Goal: Information Seeking & Learning: Learn about a topic

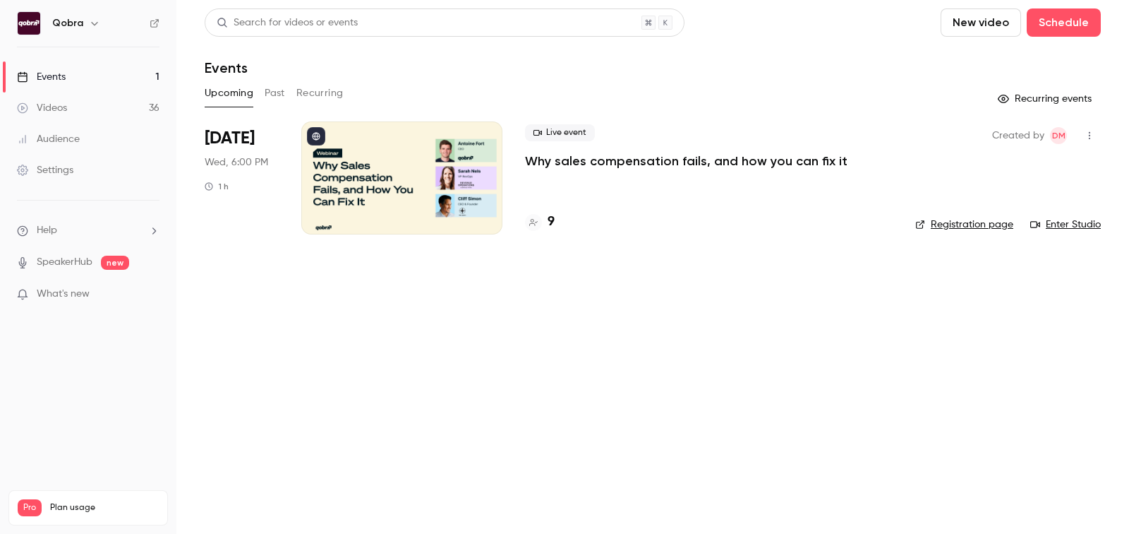
click at [546, 224] on div "9" at bounding box center [540, 221] width 30 height 19
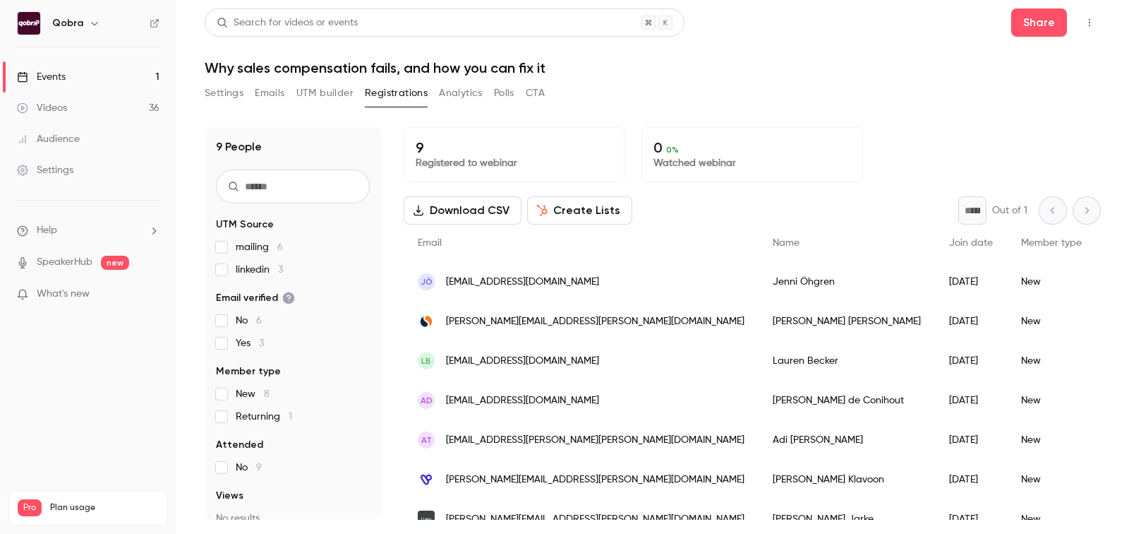
click at [713, 145] on p "0 0 %" at bounding box center [752, 147] width 197 height 17
click at [713, 172] on div "0 0 % Watched webinar" at bounding box center [752, 154] width 221 height 55
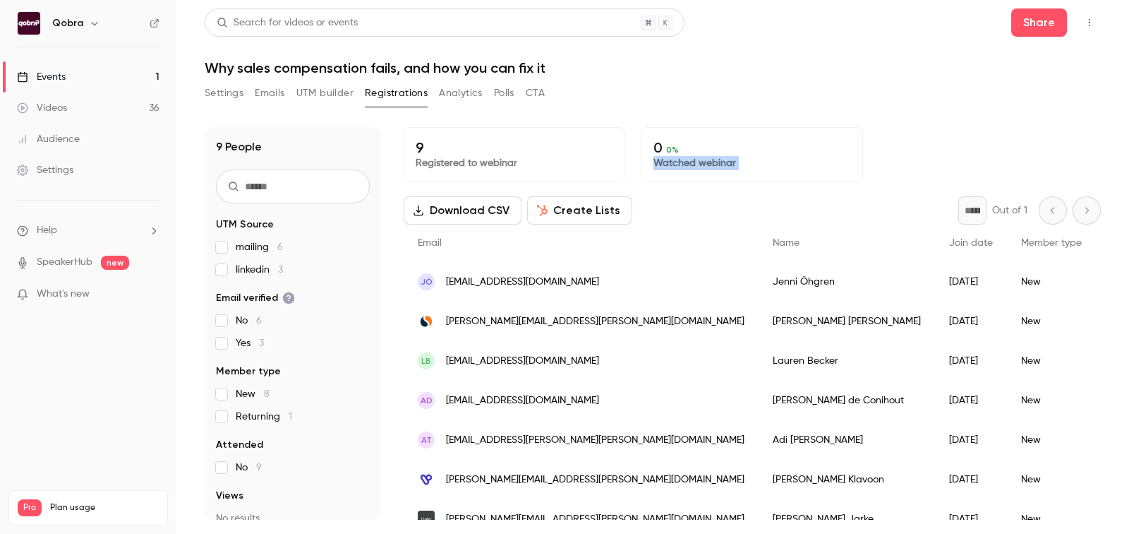
click at [713, 172] on div "0 0 % Watched webinar" at bounding box center [752, 154] width 221 height 55
click at [720, 172] on div "0 0 % Watched webinar" at bounding box center [752, 154] width 221 height 55
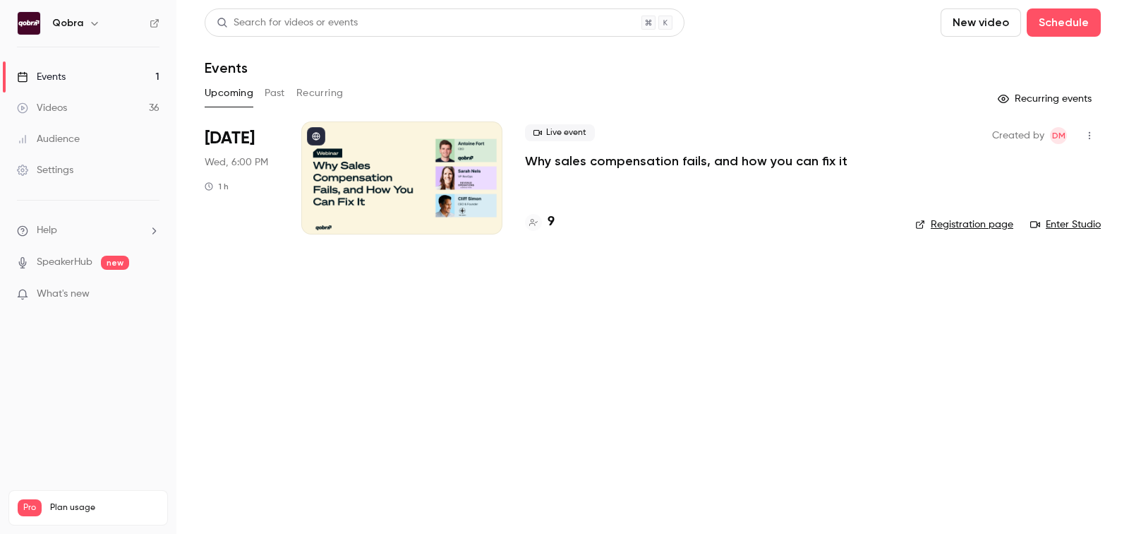
click at [548, 221] on h4 "9" at bounding box center [551, 221] width 7 height 19
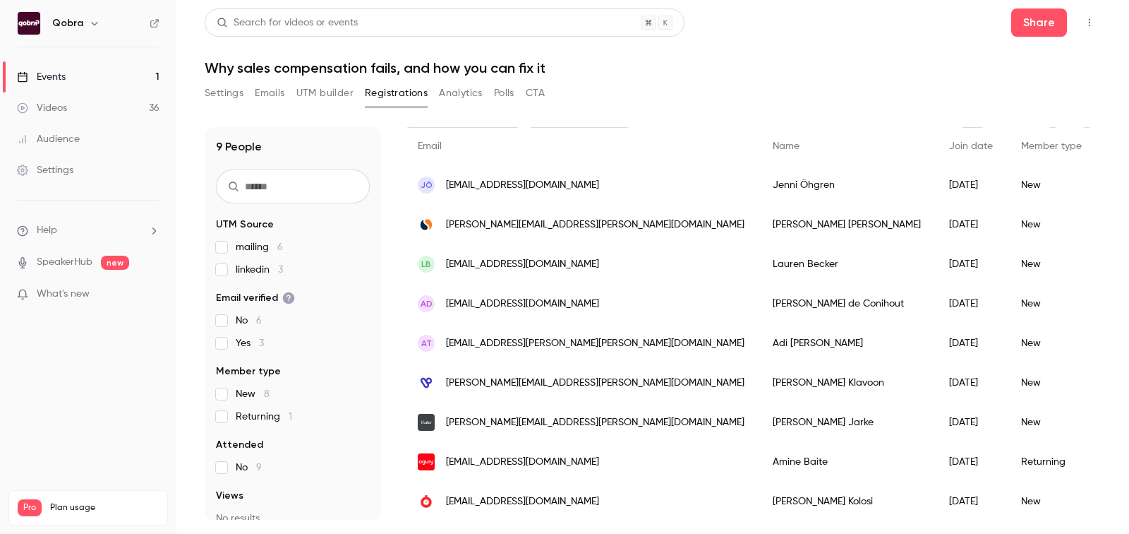
click at [89, 105] on link "Videos 36" at bounding box center [88, 107] width 176 height 31
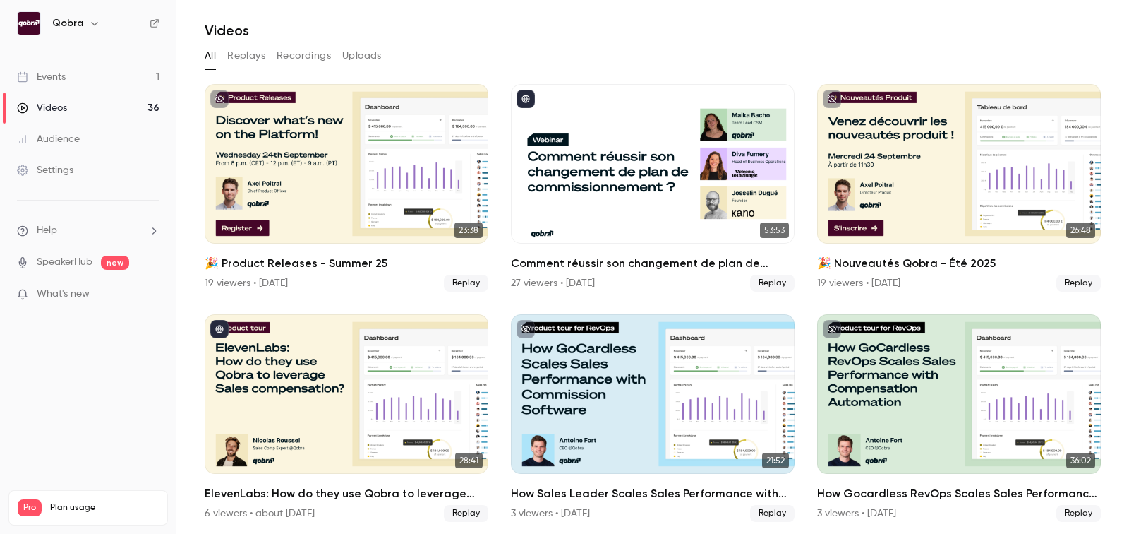
scroll to position [40, 0]
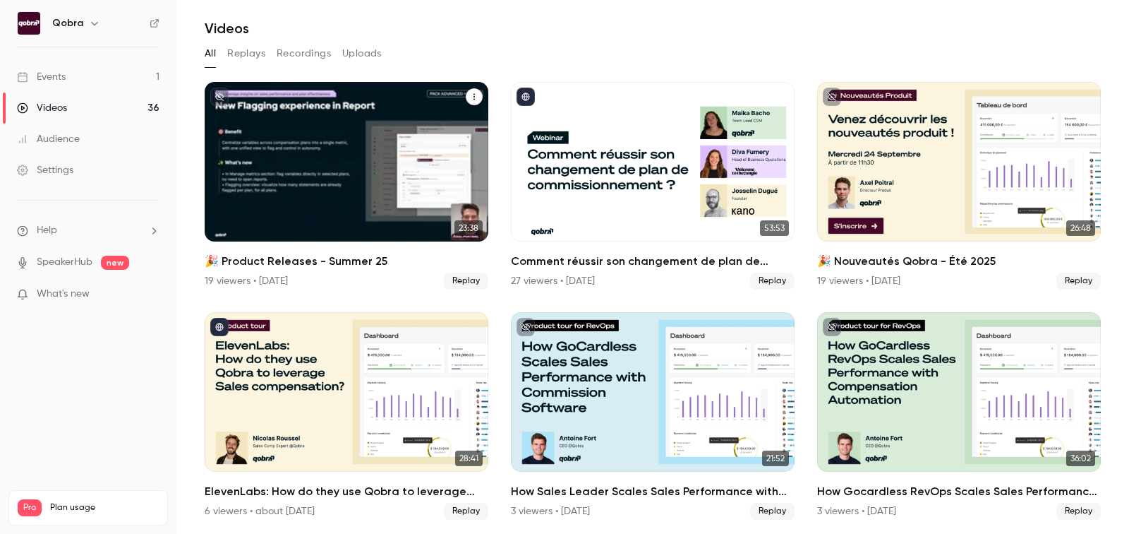
click at [327, 265] on h2 "🎉 Product Releases - Summer 25" at bounding box center [347, 261] width 284 height 17
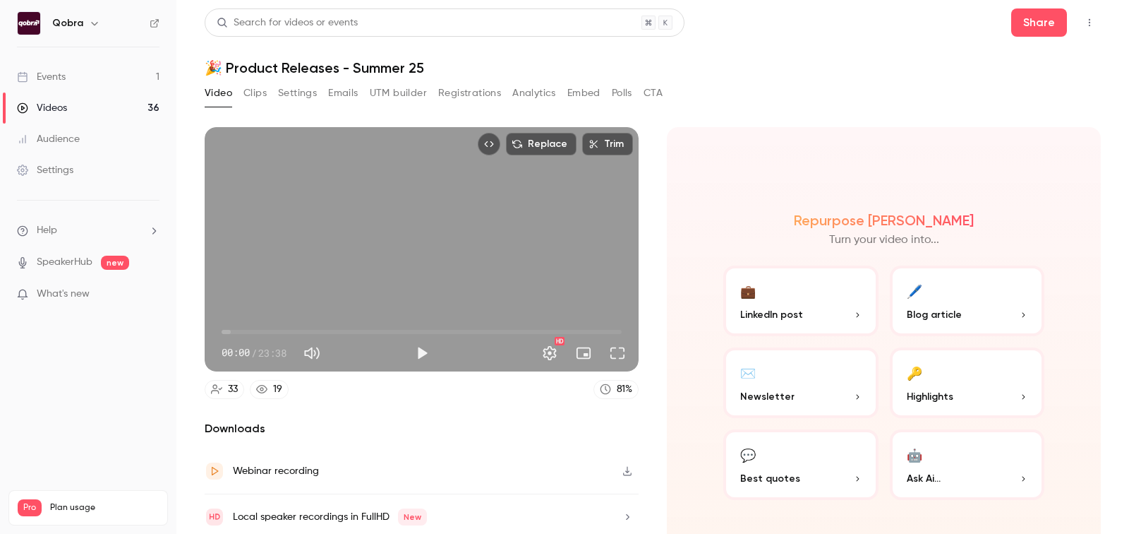
click at [349, 90] on button "Emails" at bounding box center [343, 93] width 30 height 23
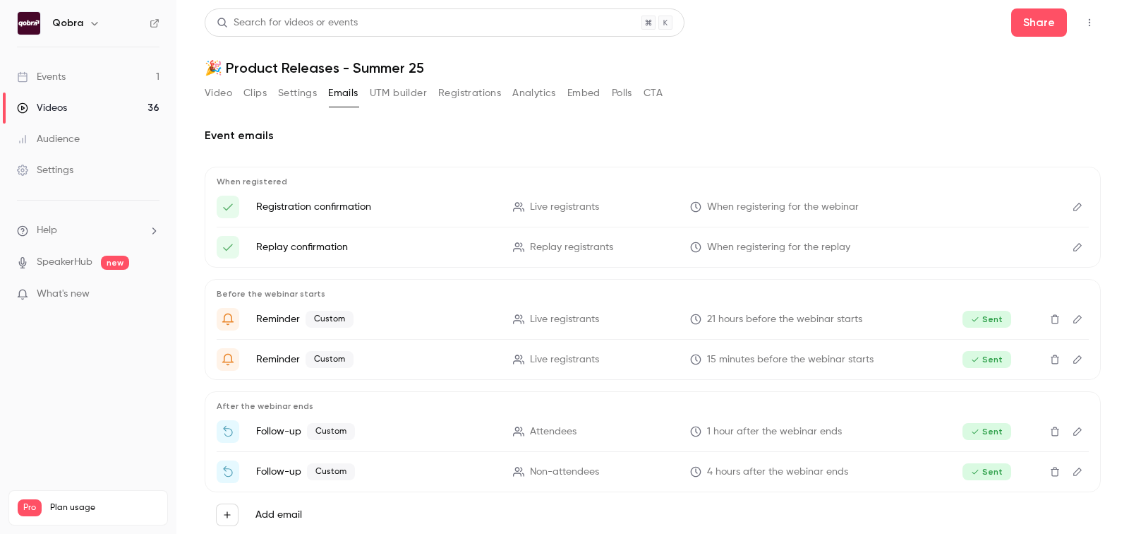
click at [617, 90] on button "Polls" at bounding box center [622, 93] width 20 height 23
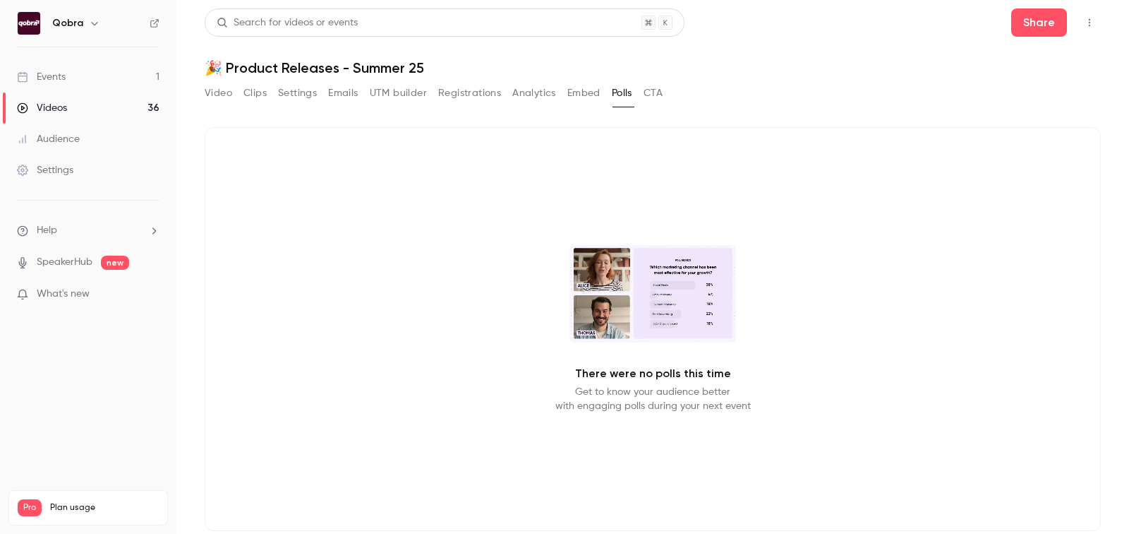
click at [550, 90] on button "Analytics" at bounding box center [534, 93] width 44 height 23
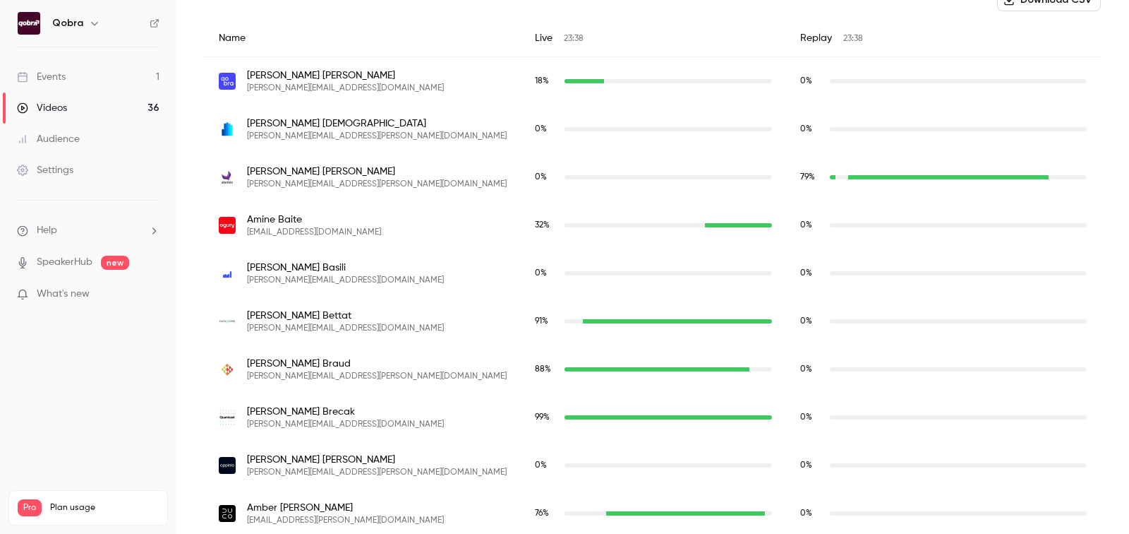
scroll to position [524, 0]
